Goal: Information Seeking & Learning: Learn about a topic

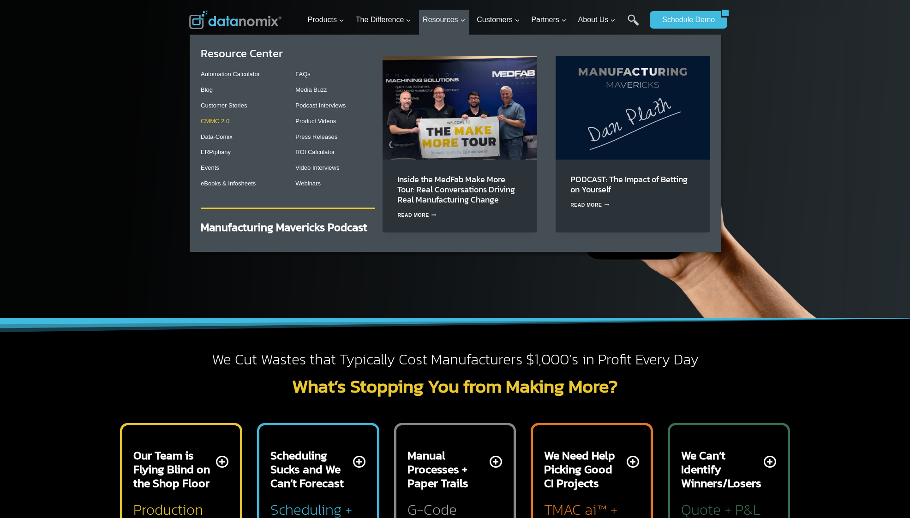
click at [221, 122] on link "CMMC 2.0" at bounding box center [215, 121] width 29 height 7
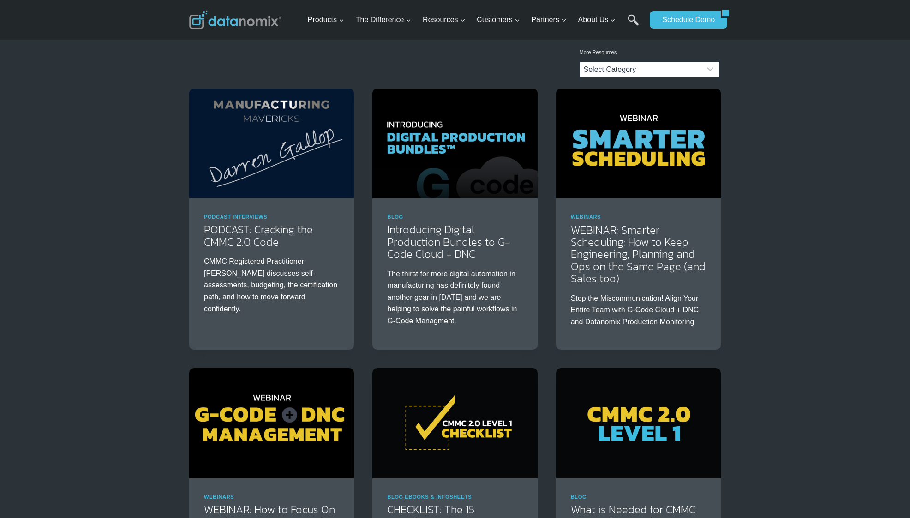
scroll to position [77, 0]
click at [796, 296] on div "Podcast Interviews PODCAST: Cracking the CMMC 2.0 Code CMMC Registered Practiti…" at bounding box center [455, 504] width 910 height 832
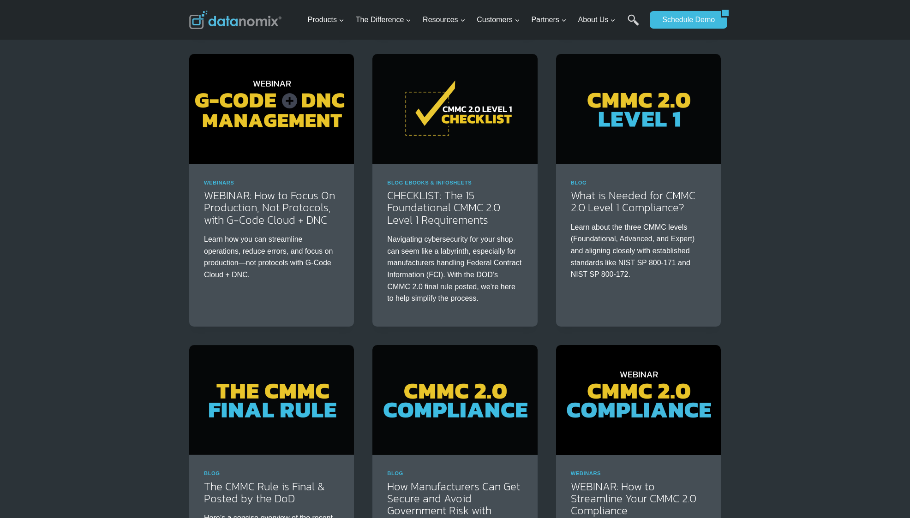
scroll to position [390, 0]
